Goal: Task Accomplishment & Management: Complete application form

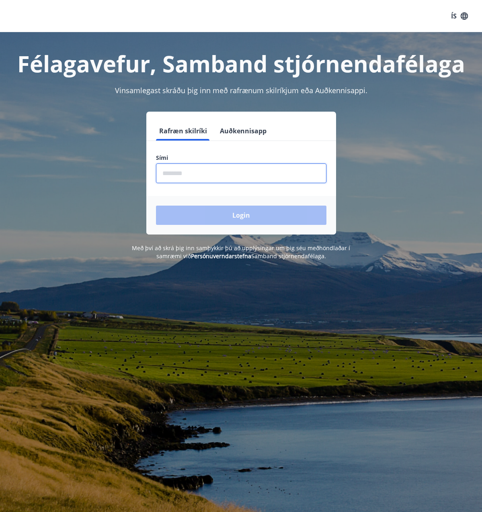
click at [217, 178] on input "phone" at bounding box center [241, 174] width 170 height 20
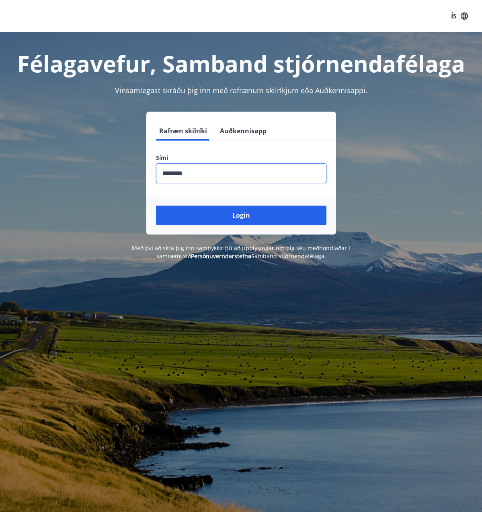
type input "********"
click at [156, 206] on button "Login" at bounding box center [241, 215] width 170 height 19
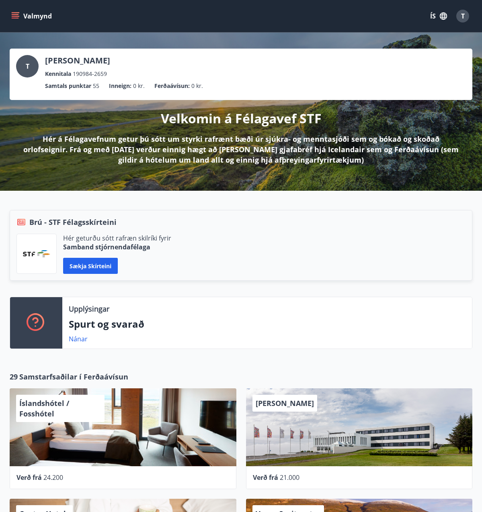
click at [16, 22] on button "Valmynd" at bounding box center [32, 16] width 45 height 14
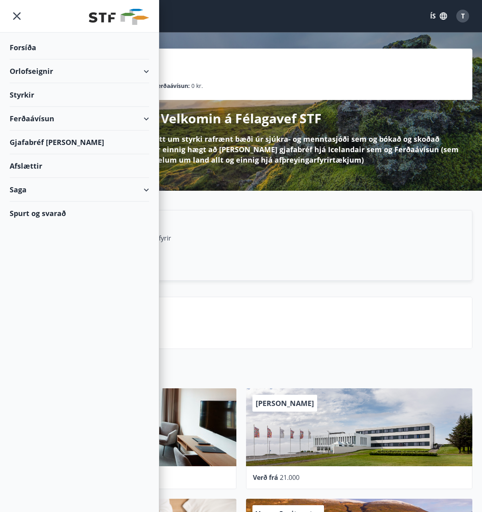
click at [104, 59] on div "Styrkir" at bounding box center [79, 48] width 139 height 24
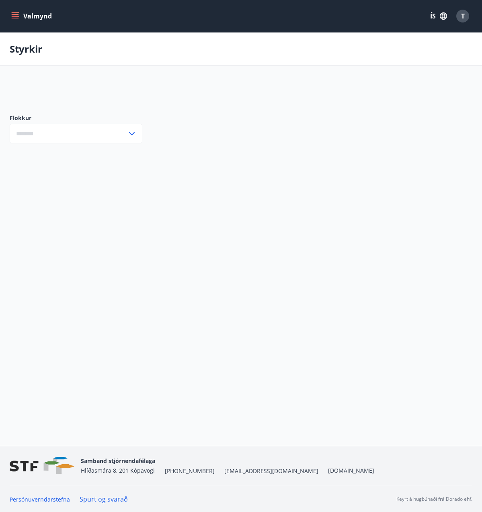
type input "***"
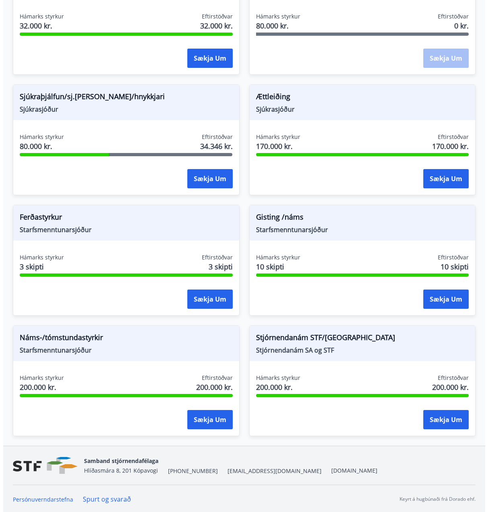
scroll to position [842, 0]
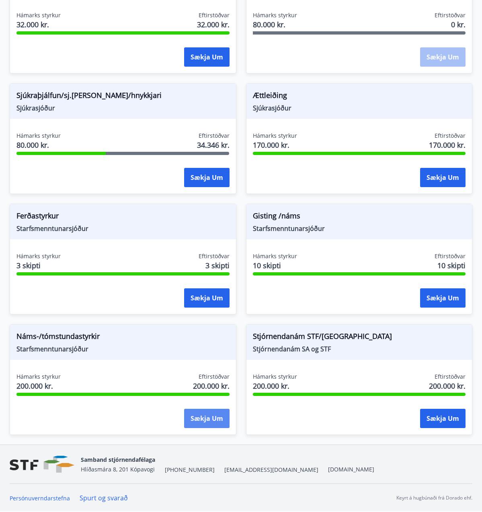
click at [208, 422] on button "Sækja um" at bounding box center [206, 418] width 45 height 19
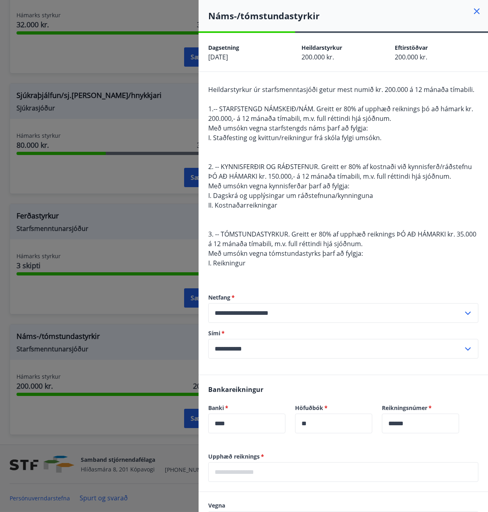
scroll to position [80, 0]
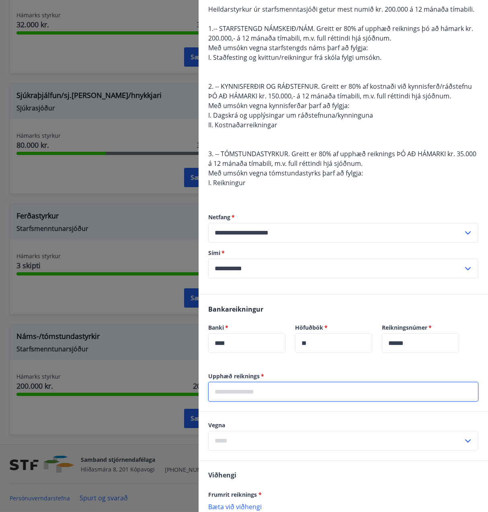
click at [271, 393] on input "text" at bounding box center [343, 392] width 270 height 20
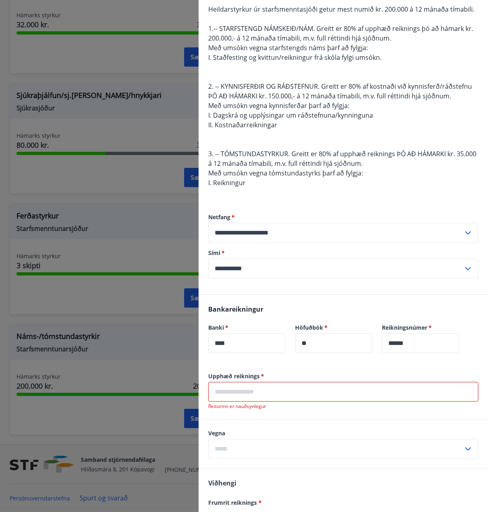
click at [335, 391] on input "text" at bounding box center [343, 392] width 270 height 20
click at [268, 394] on input "text" at bounding box center [343, 392] width 270 height 20
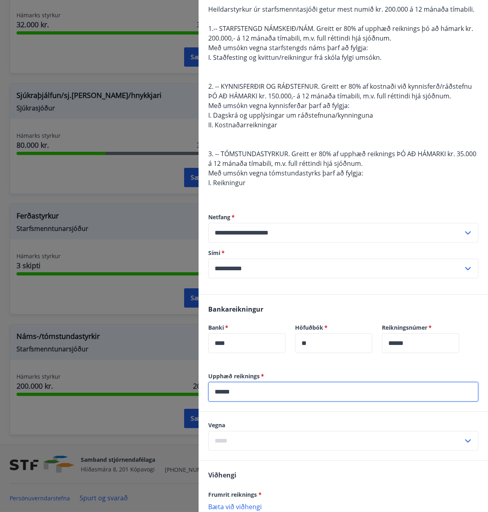
type input "******"
click at [257, 446] on input "text" at bounding box center [335, 441] width 255 height 20
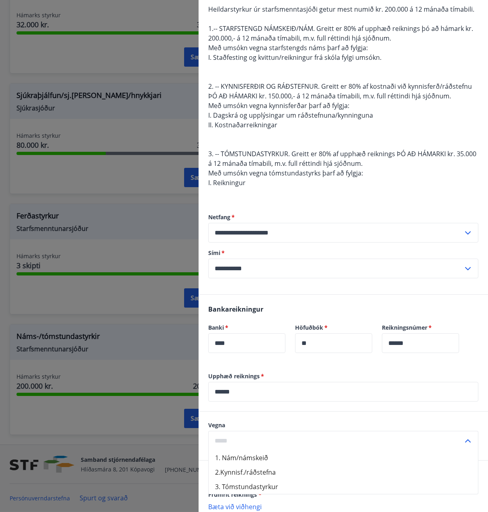
click at [264, 459] on li "1. Nám/námskeið" at bounding box center [343, 458] width 269 height 14
type input "**********"
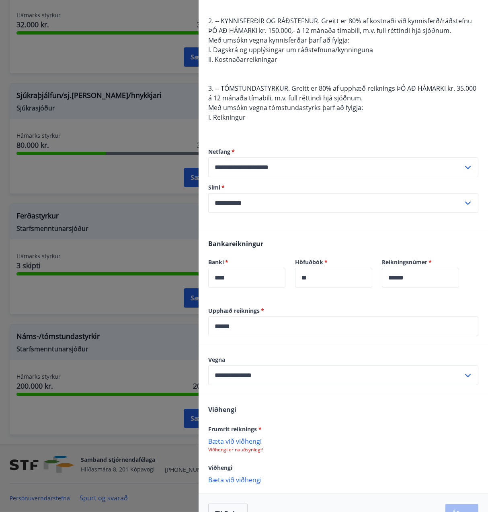
scroll to position [167, 0]
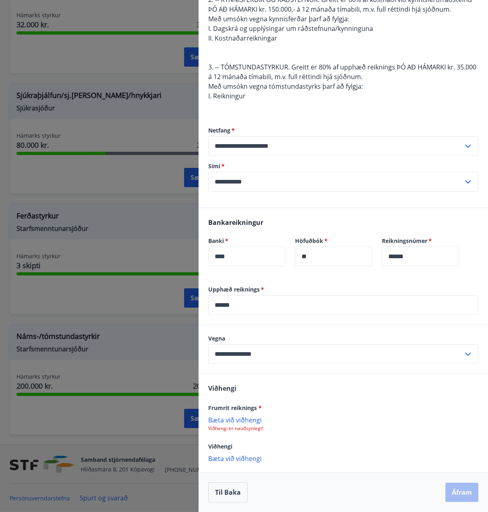
click at [248, 418] on p "Bæta við viðhengi" at bounding box center [343, 420] width 270 height 8
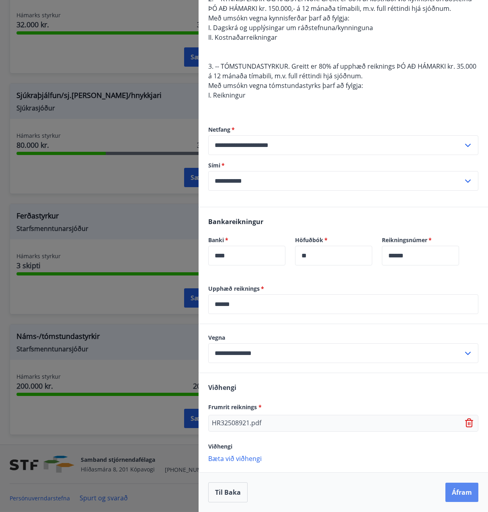
click at [455, 490] on button "Áfram" at bounding box center [461, 492] width 33 height 19
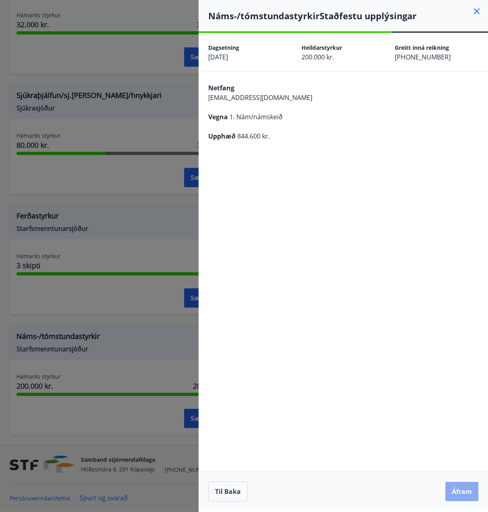
click at [454, 495] on button "Áfram" at bounding box center [461, 491] width 33 height 19
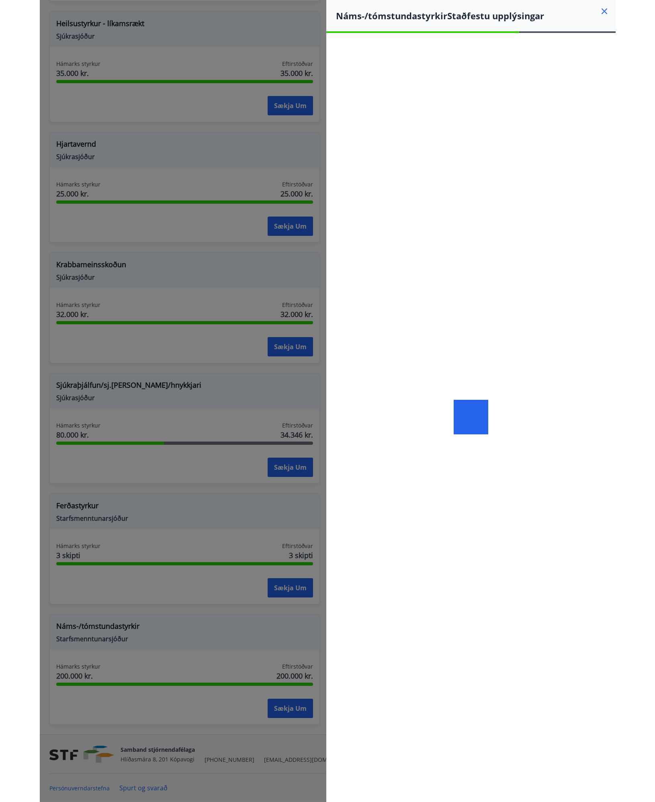
scroll to position [201, 0]
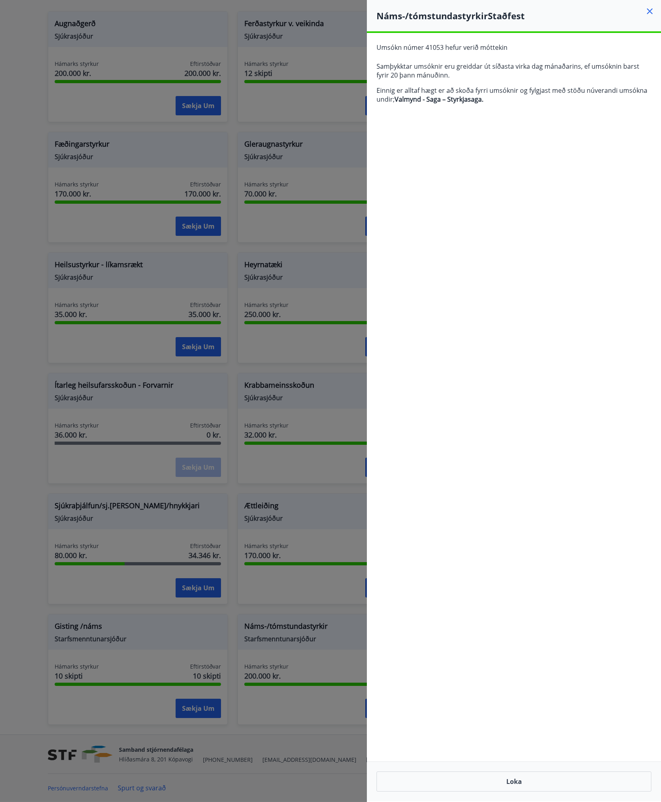
click at [483, 91] on p "Einnig er alltaf hægt er að skoða fyrri umsóknir og fylgjast með stöðu núverand…" at bounding box center [514, 95] width 275 height 18
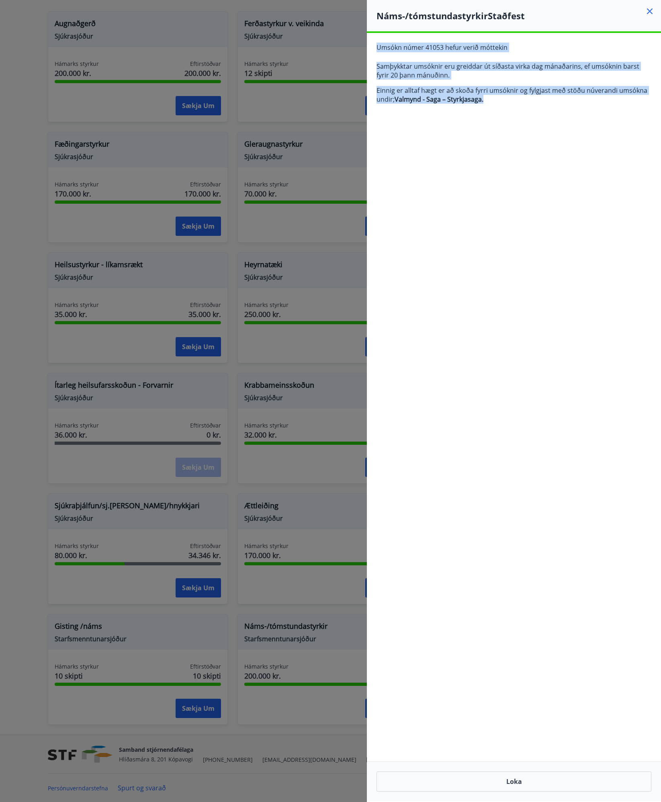
drag, startPoint x: 487, startPoint y: 100, endPoint x: 375, endPoint y: 41, distance: 127.1
click at [375, 41] on div "Umsókn númer 41053 hefur verið móttekin Samþykktar umsóknir eru greiddar út síð…" at bounding box center [514, 76] width 294 height 87
click at [487, 9] on icon at bounding box center [650, 11] width 6 height 6
